Goal: Use online tool/utility: Utilize a website feature to perform a specific function

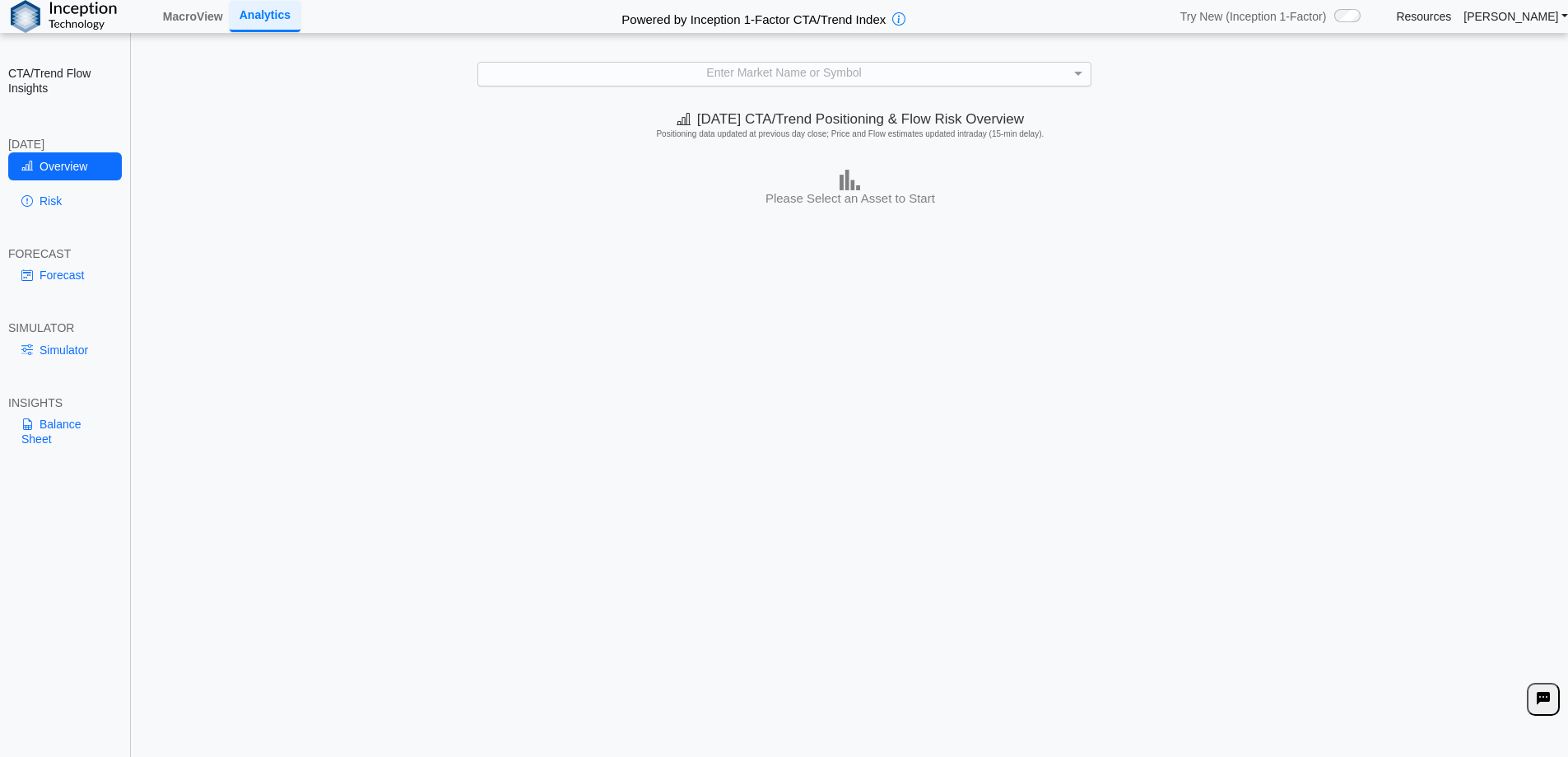
click at [683, 84] on div "Enter Market Name or Symbol" at bounding box center [784, 74] width 612 height 23
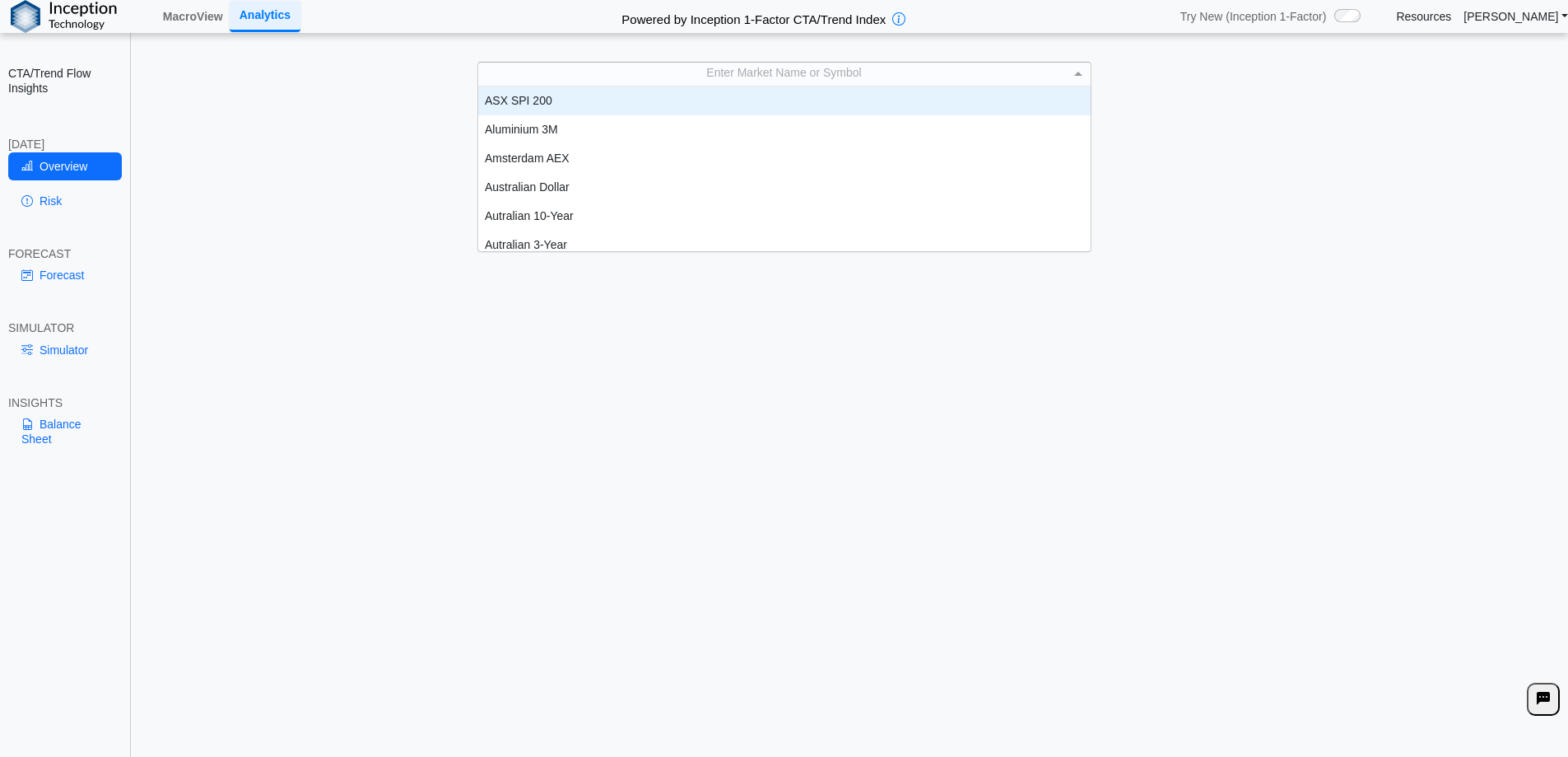
scroll to position [13, 13]
type input "**"
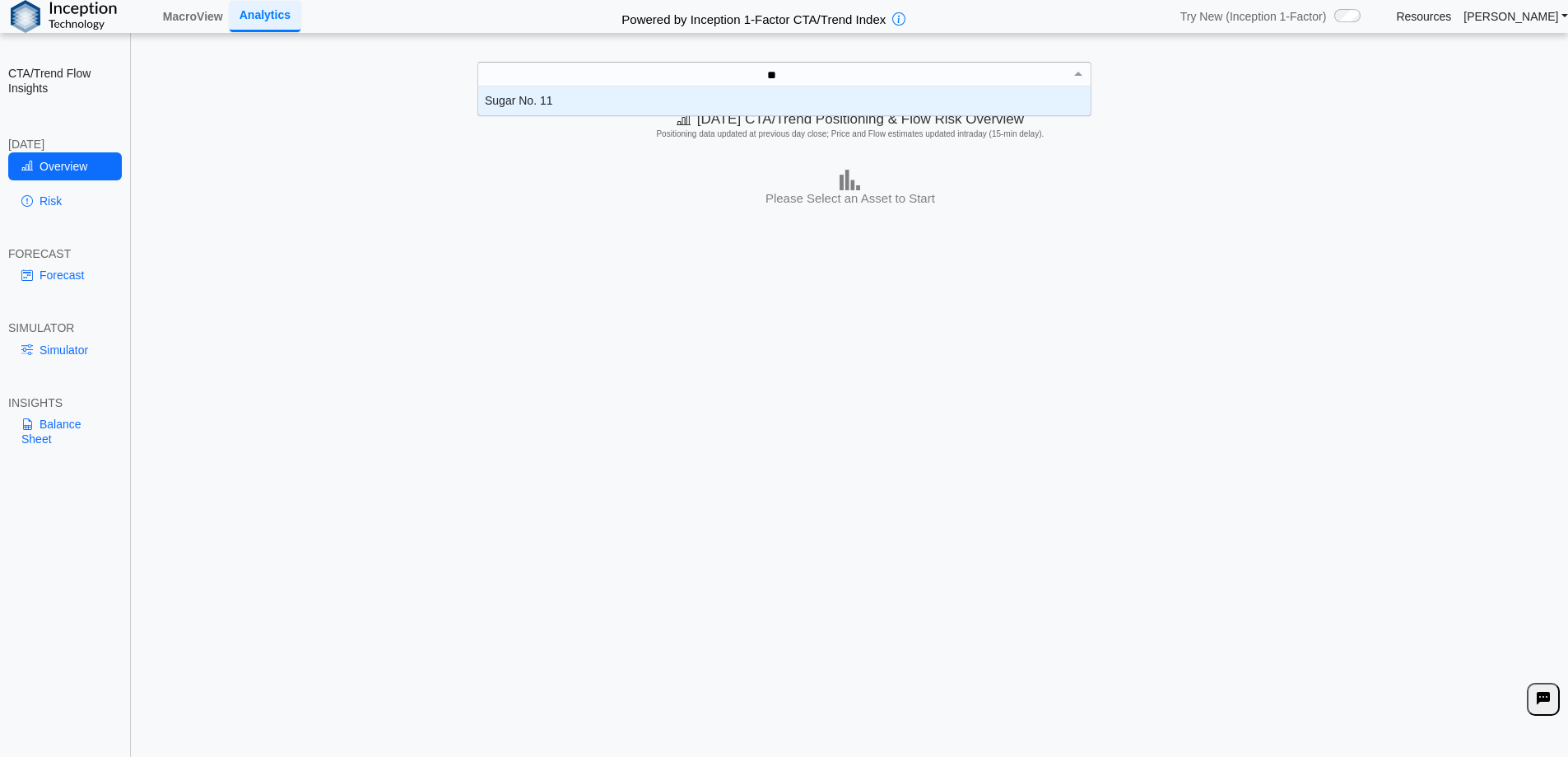
click at [581, 102] on div "Sugar No. 11" at bounding box center [784, 100] width 612 height 29
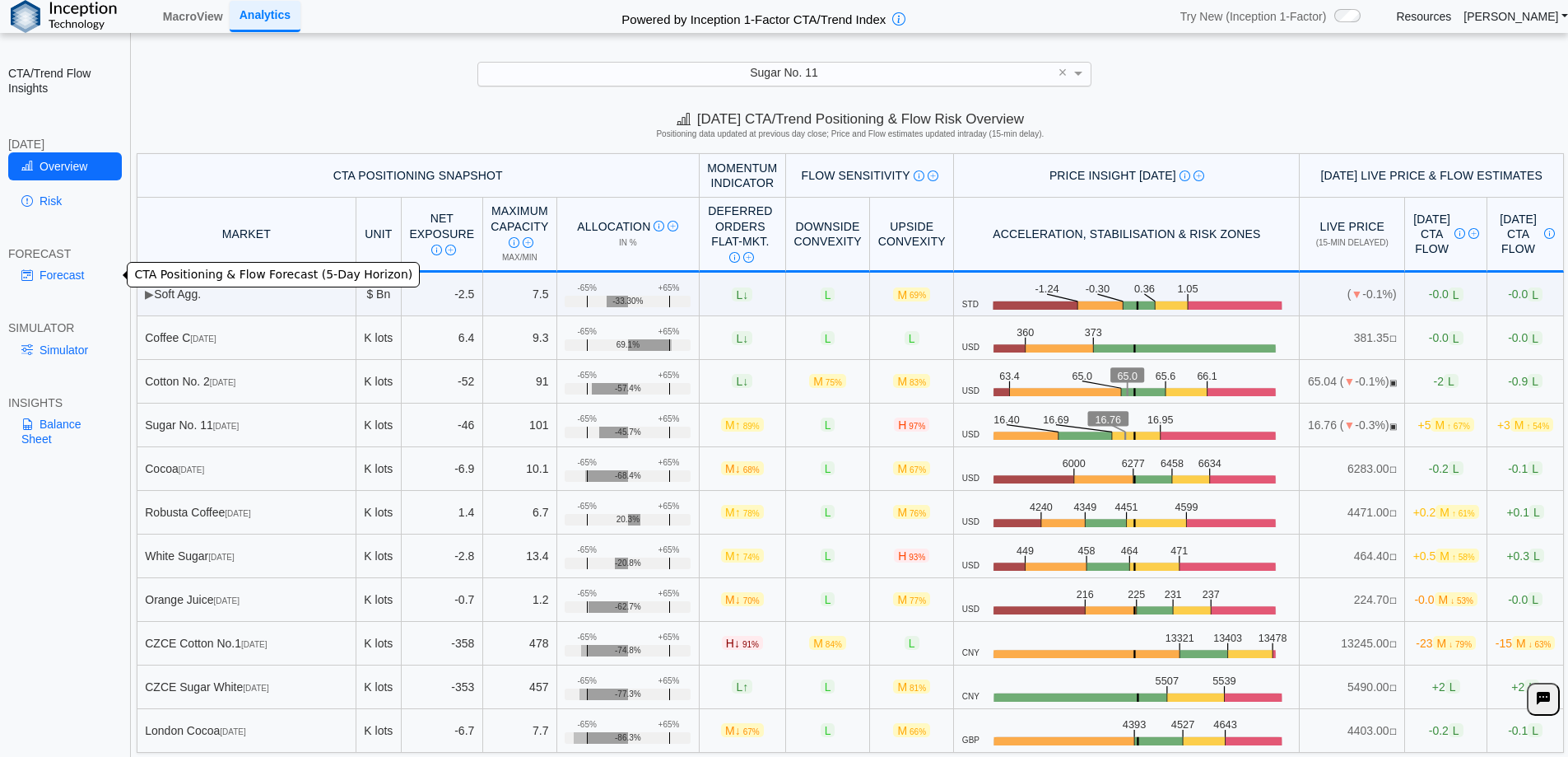
click at [66, 273] on link "Forecast" at bounding box center [65, 275] width 113 height 28
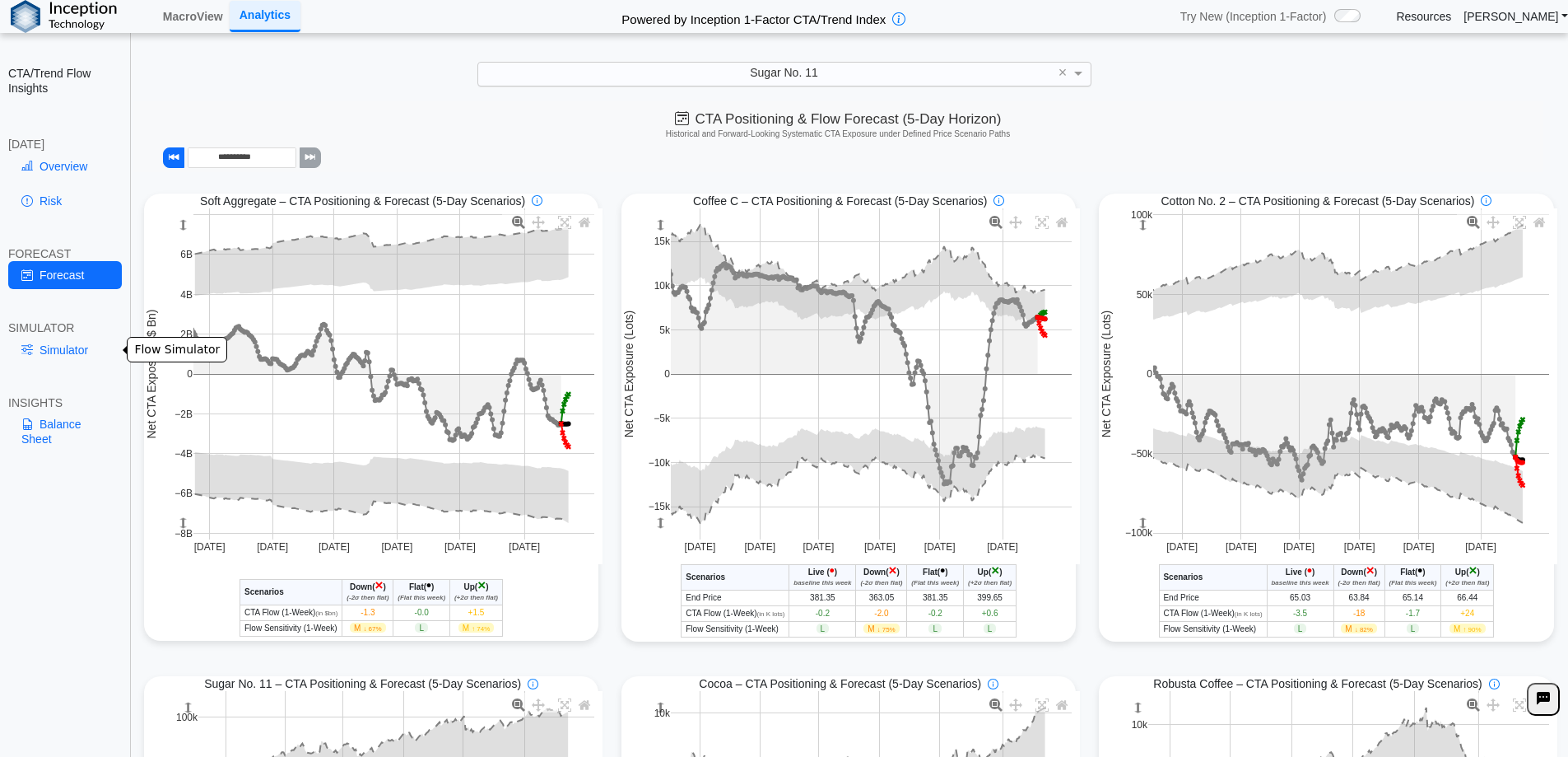
click at [88, 349] on link "Simulator" at bounding box center [65, 350] width 113 height 28
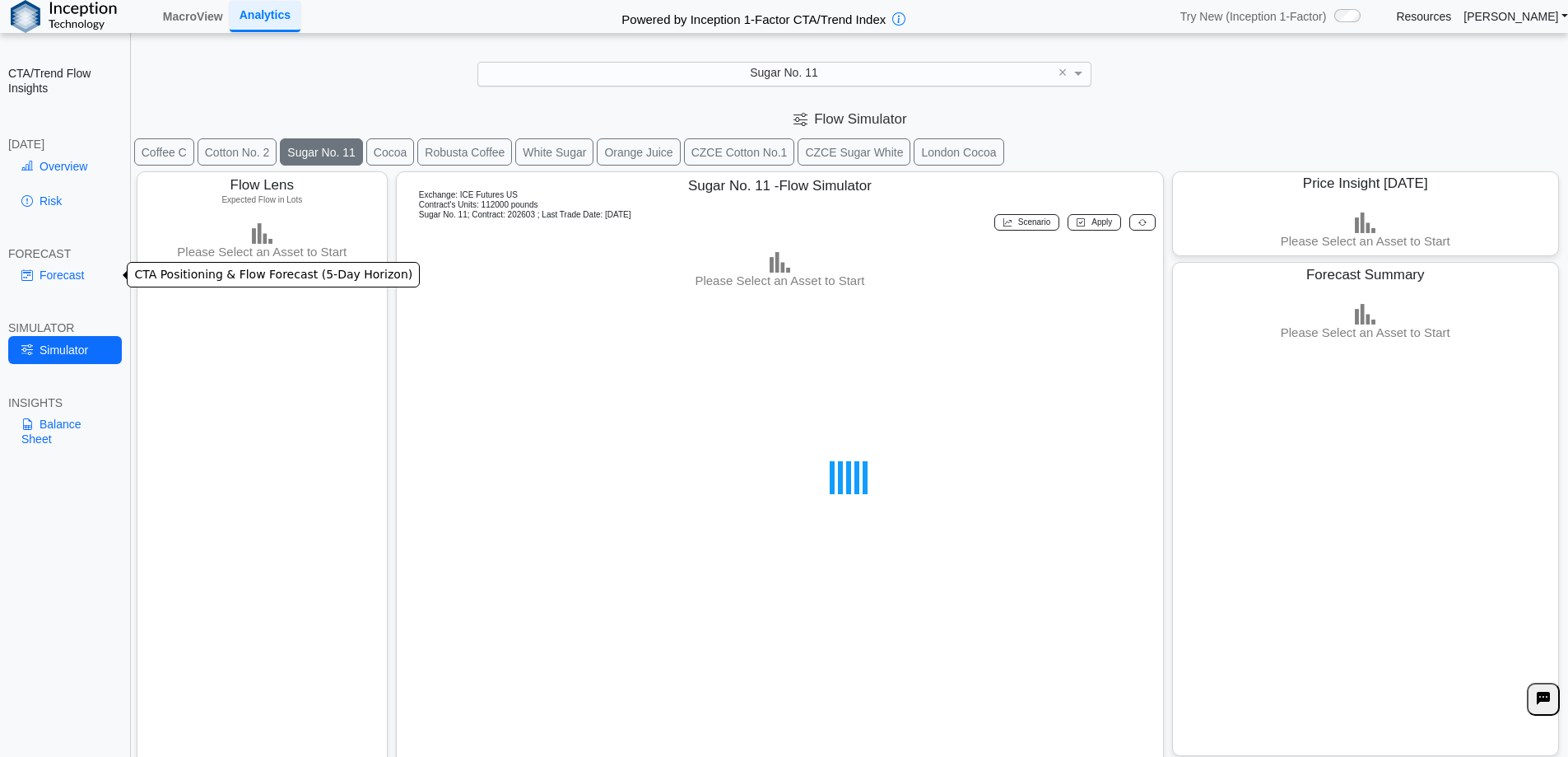
click at [55, 272] on link "Forecast" at bounding box center [65, 275] width 113 height 28
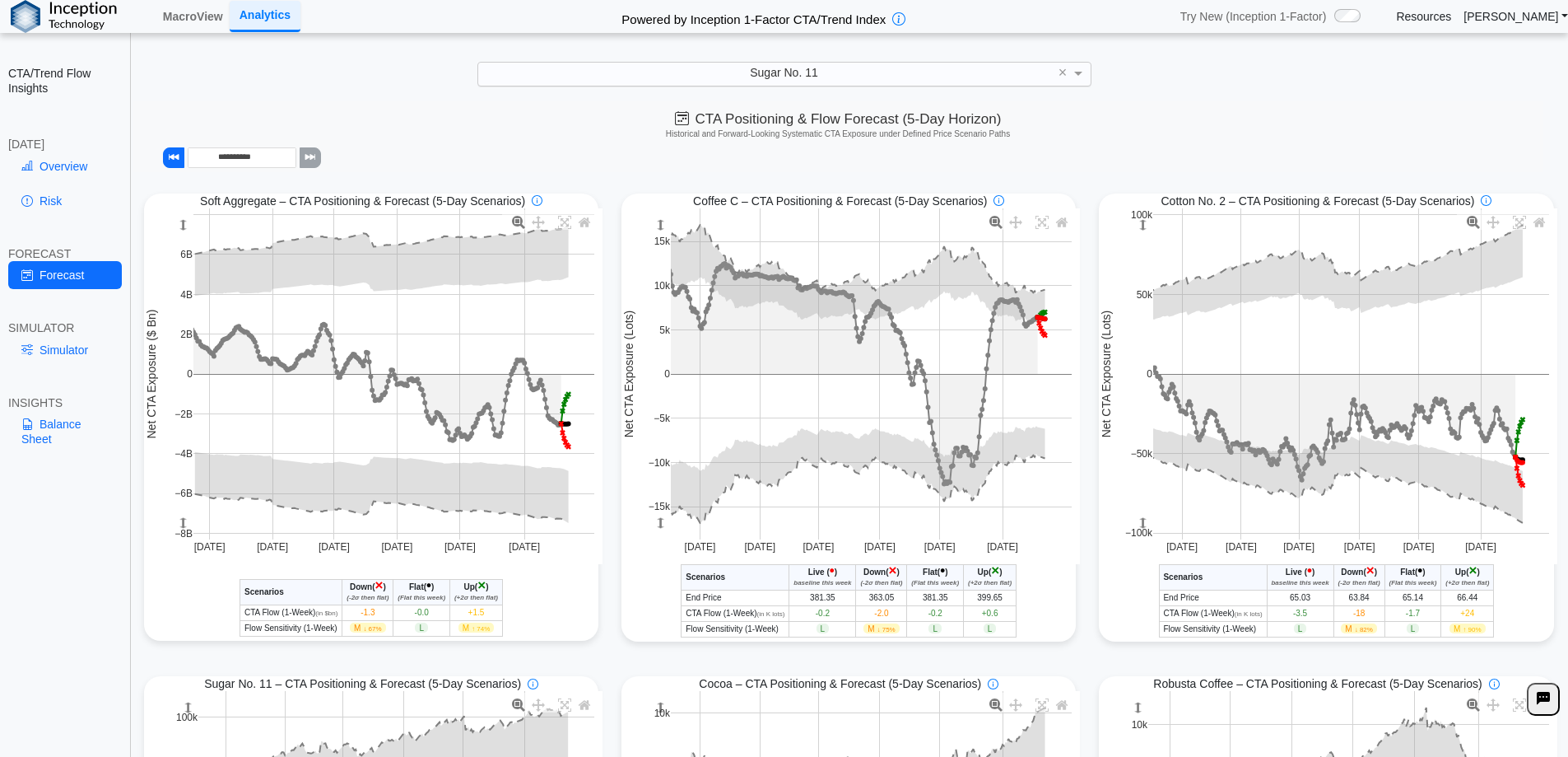
click at [77, 203] on link "Risk" at bounding box center [65, 201] width 113 height 28
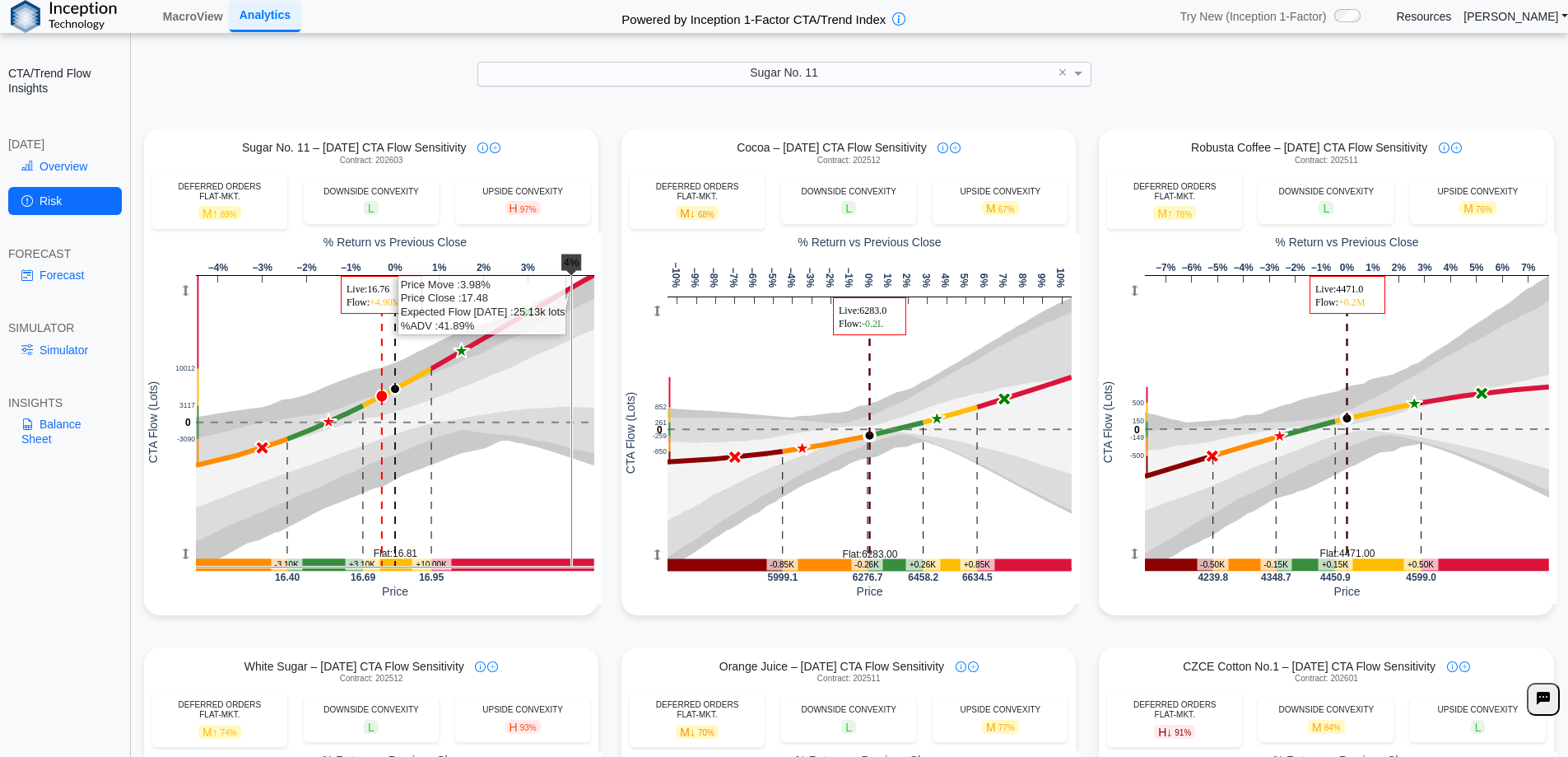
scroll to position [576, 0]
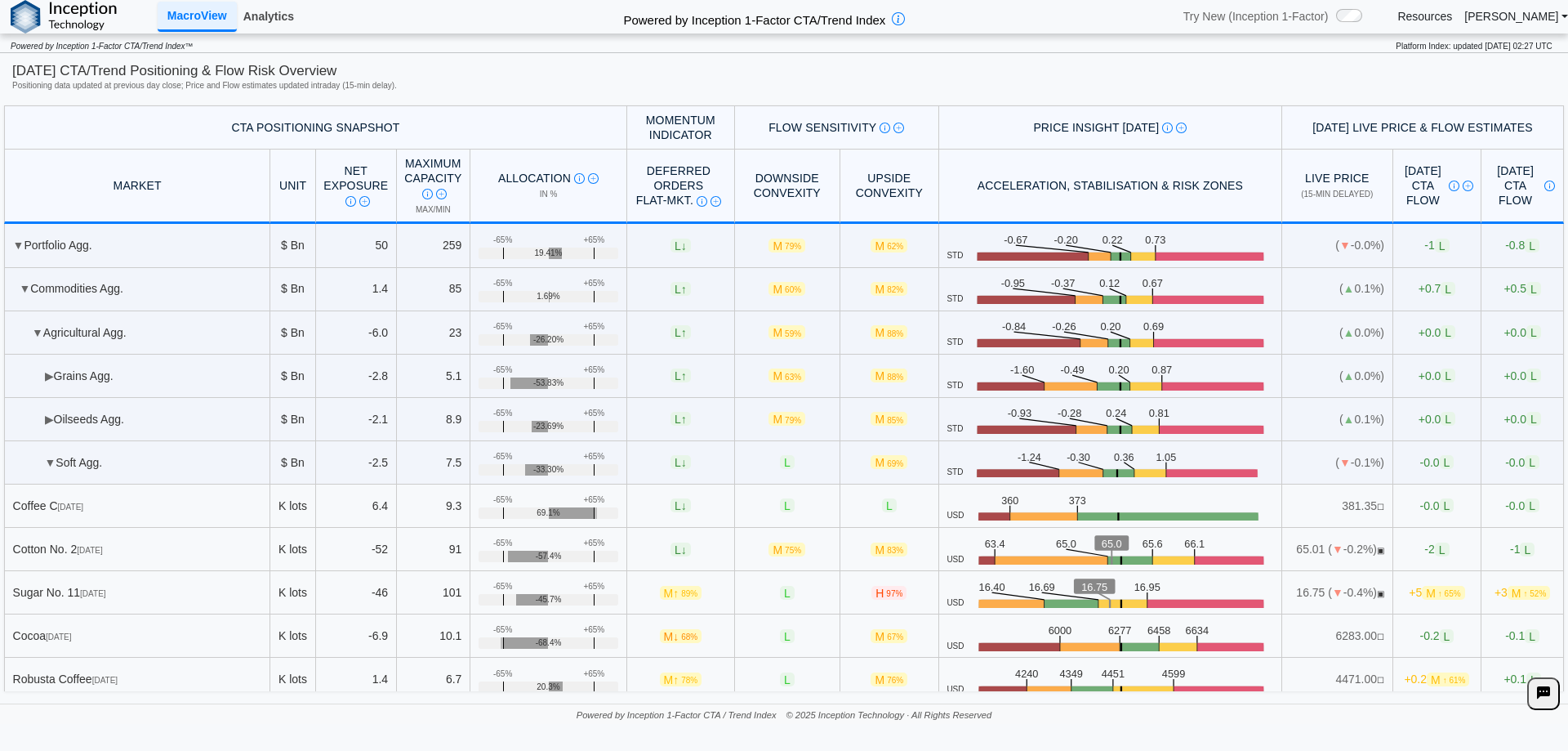
click at [273, 17] on link "Analytics" at bounding box center [269, 16] width 64 height 27
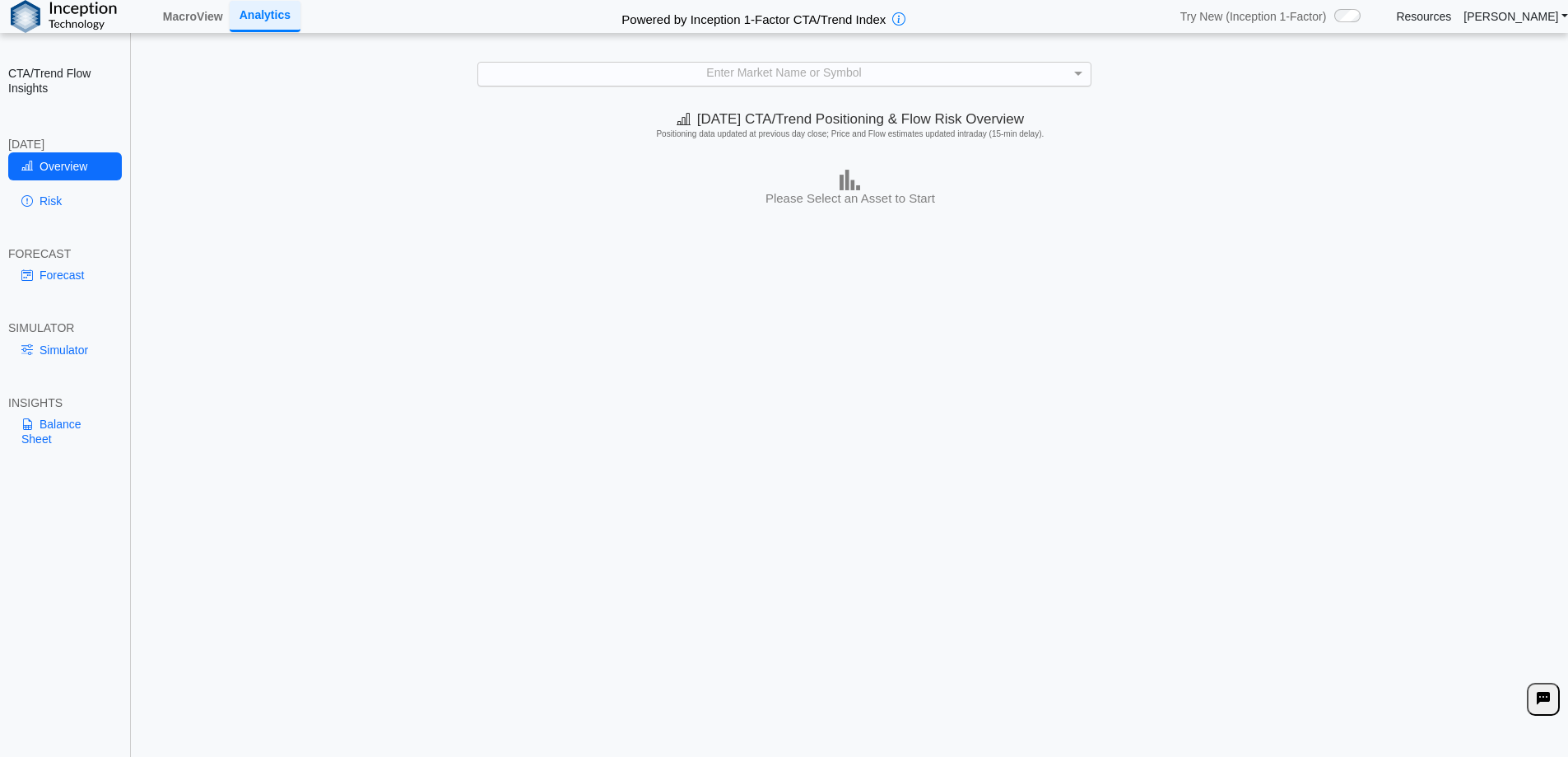
click at [841, 67] on div "Enter Market Name or Symbol" at bounding box center [784, 74] width 612 height 23
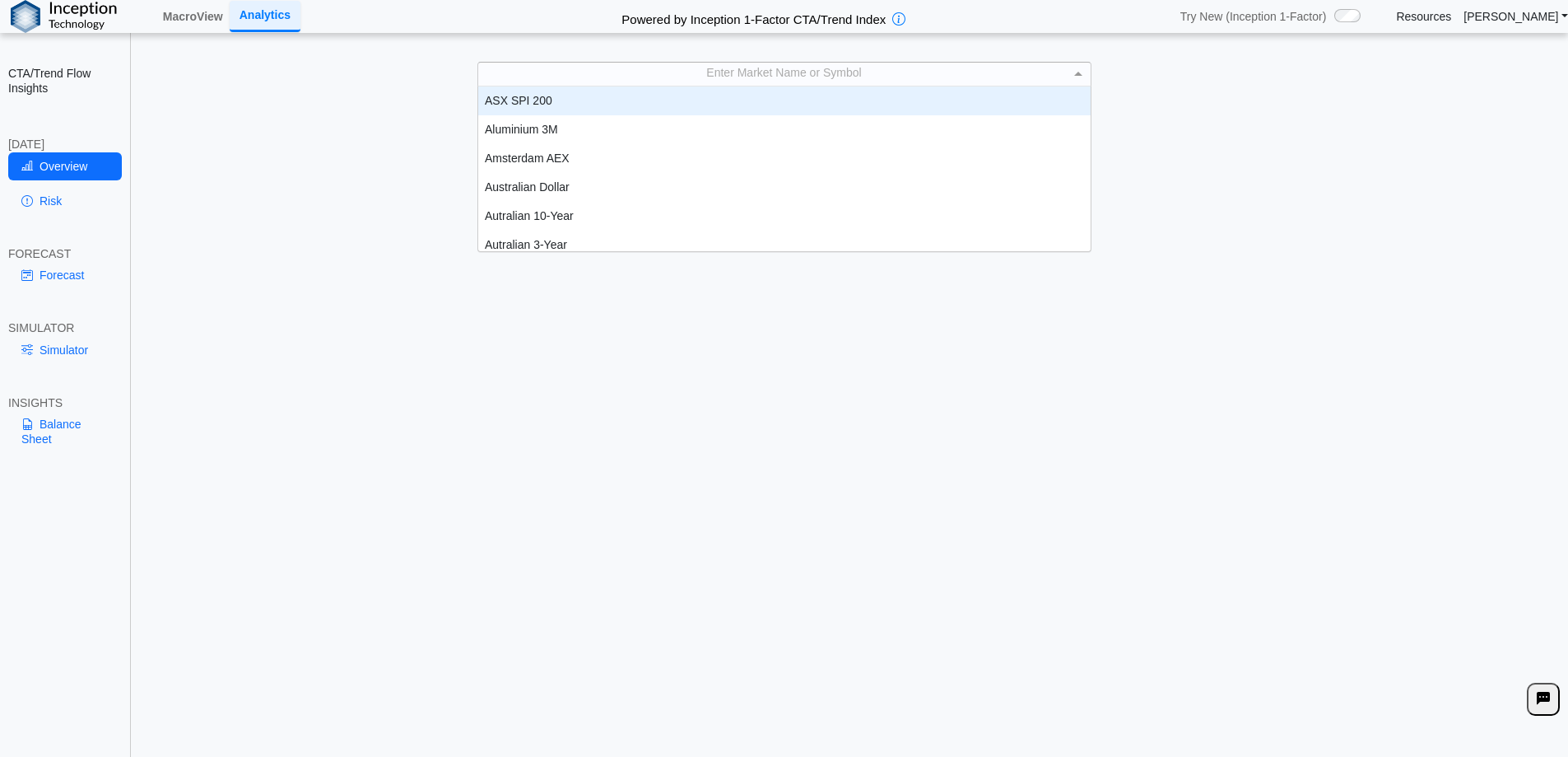
scroll to position [152, 600]
type input "**"
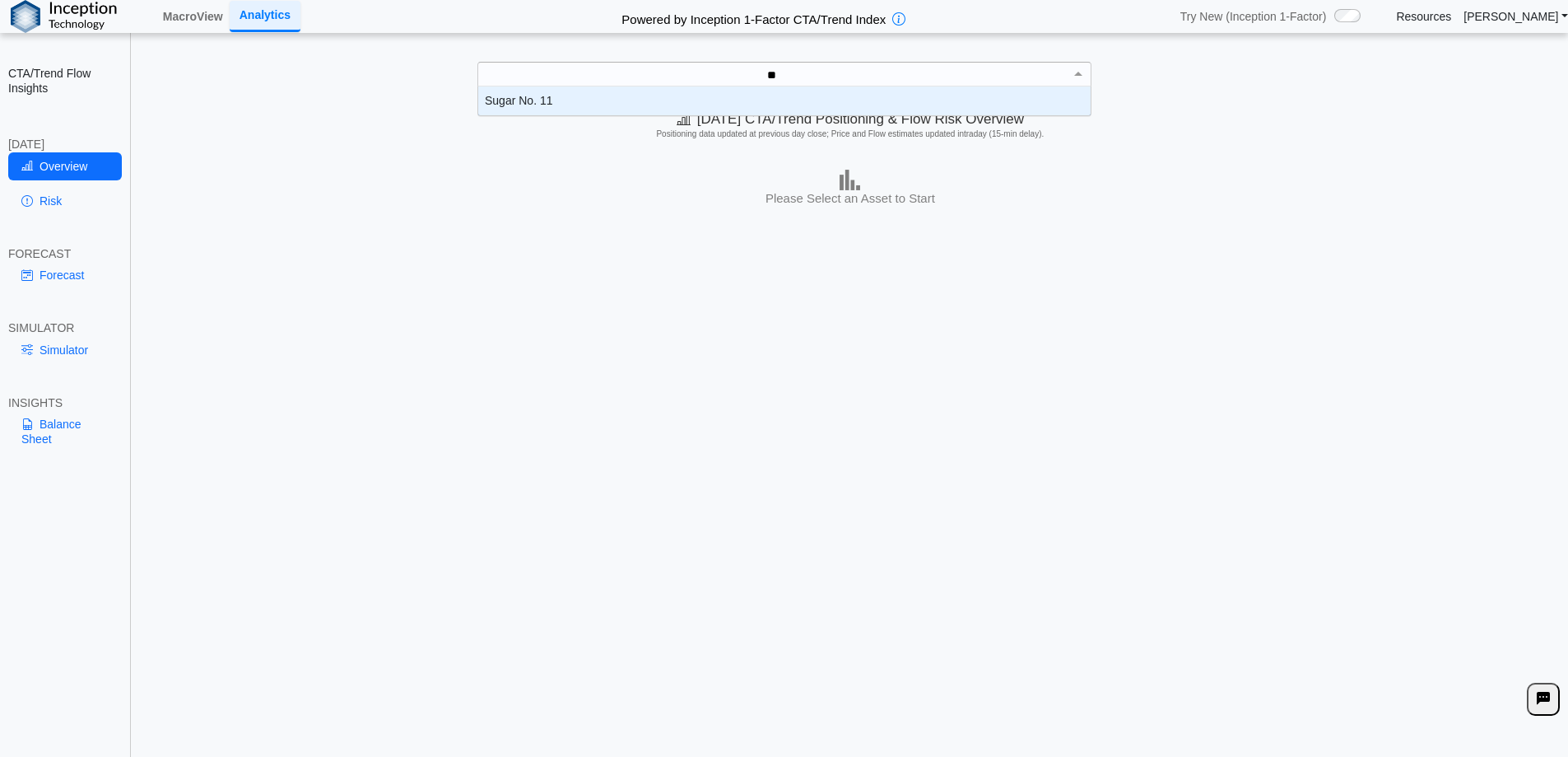
scroll to position [16, 600]
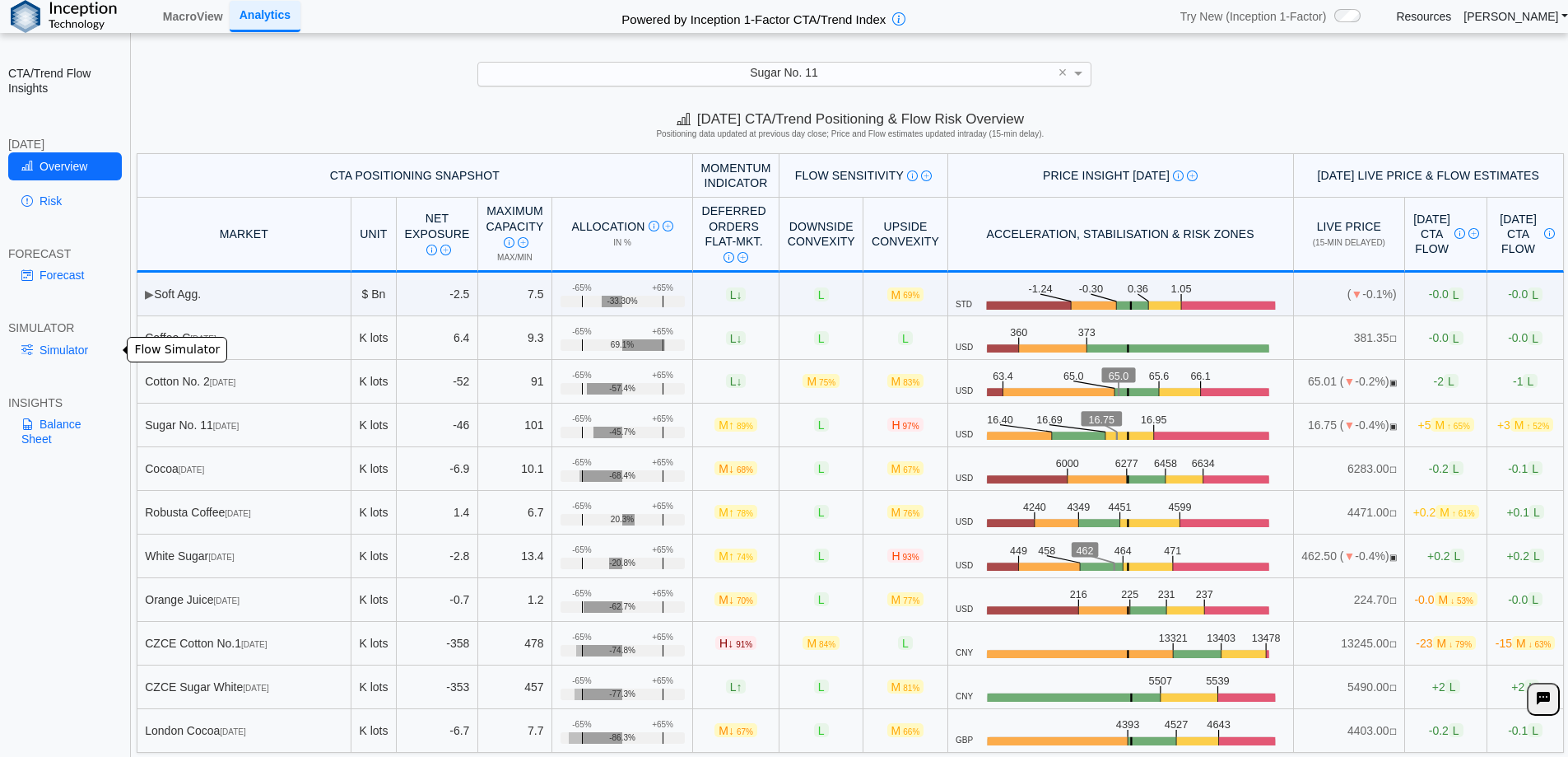
click at [67, 347] on link "Simulator" at bounding box center [65, 350] width 113 height 28
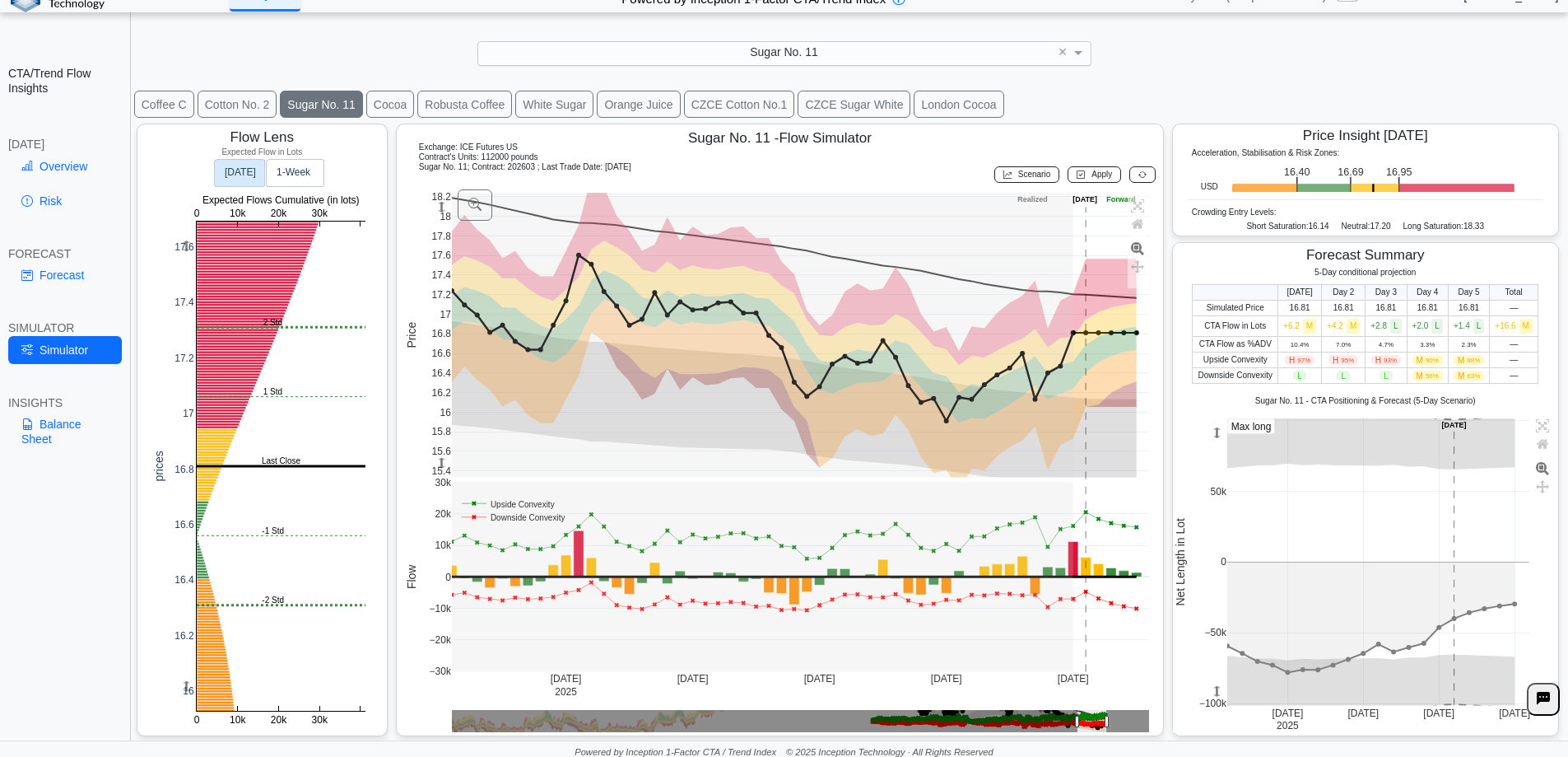
scroll to position [26, 0]
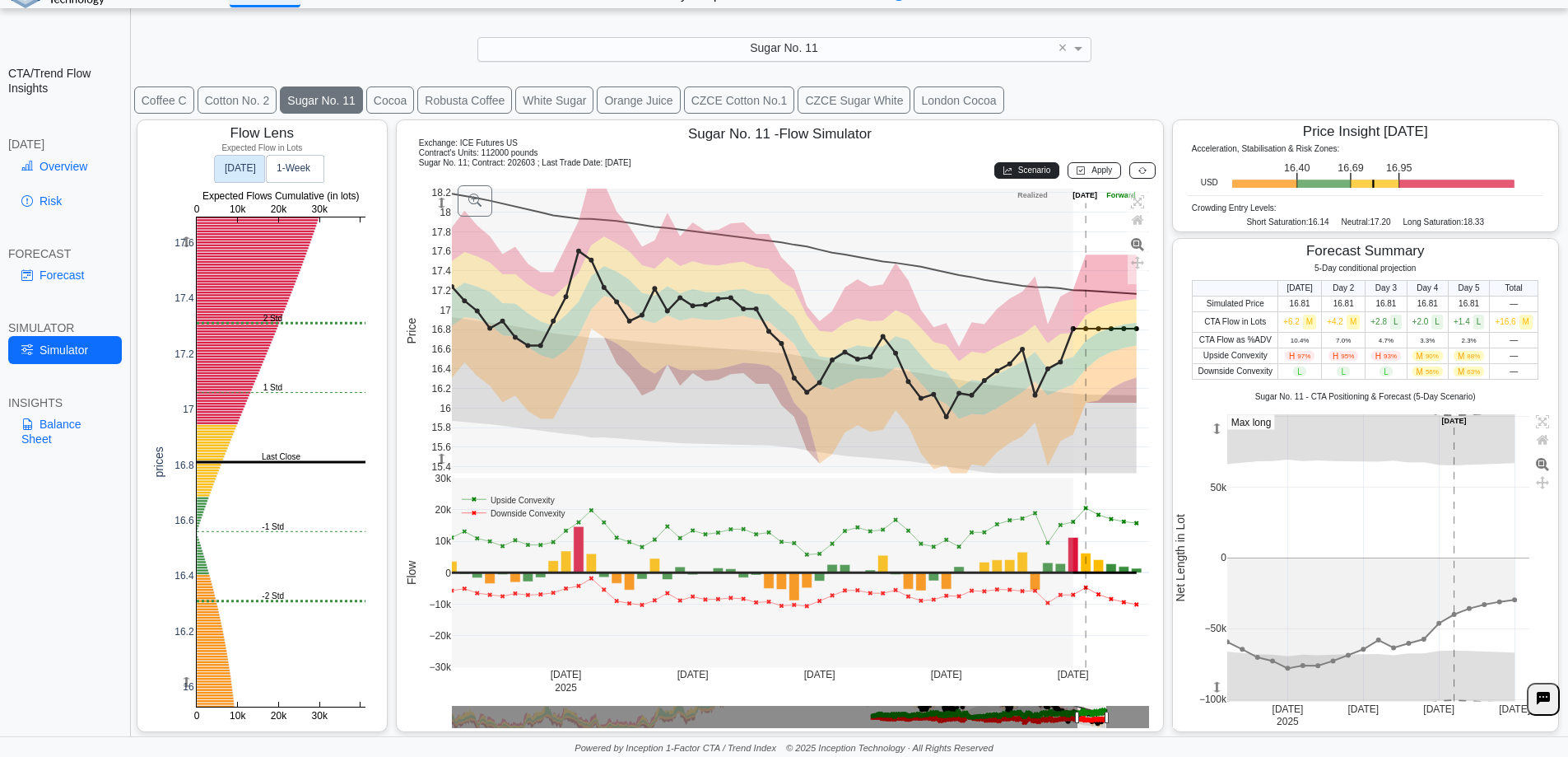
click at [1018, 172] on span "Scenario" at bounding box center [1034, 170] width 32 height 9
click at [1091, 165] on span "Apply" at bounding box center [1102, 170] width 21 height 9
